Goal: Navigation & Orientation: Find specific page/section

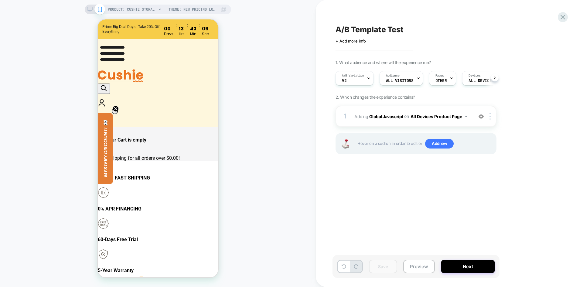
click at [261, 54] on div "PRODUCT: Cushie Storage Ottoman Theme: New Pricing Logic | 2025-10-06 PRODUCT: …" at bounding box center [158, 143] width 316 height 275
click at [249, 54] on div "PRODUCT: Cushie Storage Ottoman Theme: New Pricing Logic | 2025-10-06 PRODUCT: …" at bounding box center [158, 143] width 316 height 275
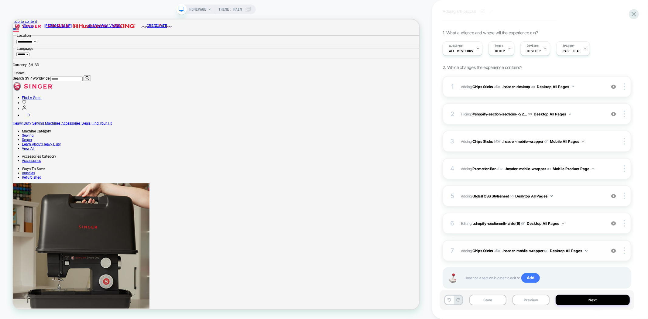
scroll to position [44, 0]
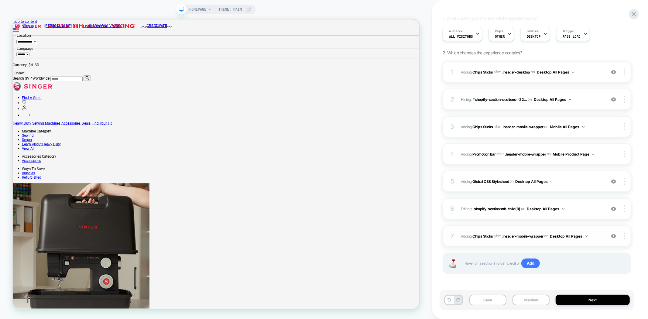
click at [615, 238] on div at bounding box center [614, 236] width 12 height 7
click at [613, 72] on img at bounding box center [613, 72] width 5 height 5
